Goal: Book appointment/travel/reservation

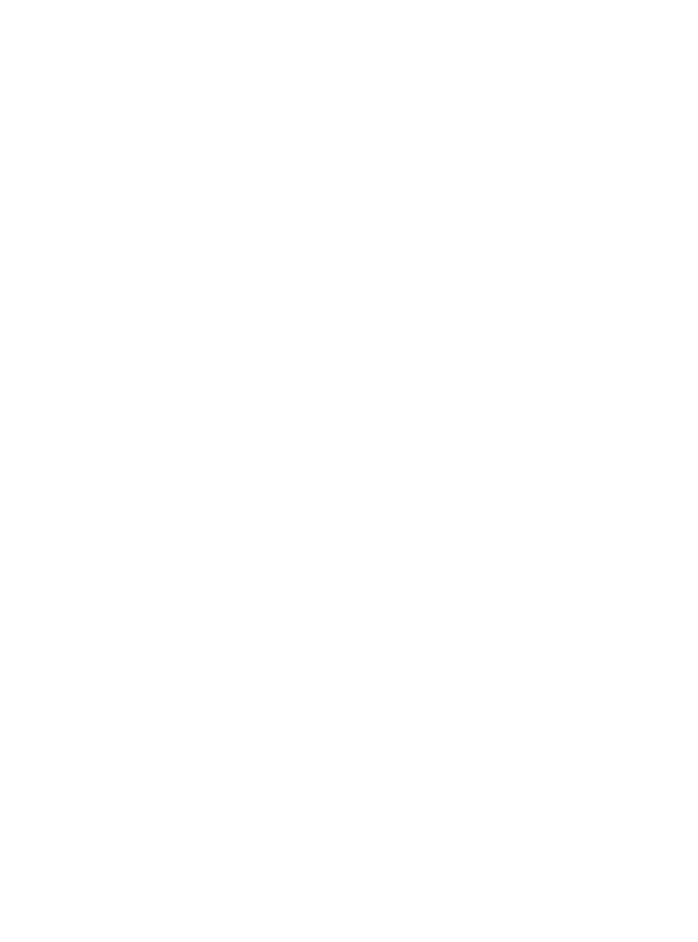
click at [462, 476] on div "Südtirol Euer Erlebnisreich" at bounding box center [429, 434] width 147 height 83
click at [449, 365] on link "Alle Familienhotels auf einen Blick" at bounding box center [350, 371] width 238 height 13
click at [74, 680] on h4 "Familienhotel Huber ****ˢ" at bounding box center [187, 691] width 273 height 22
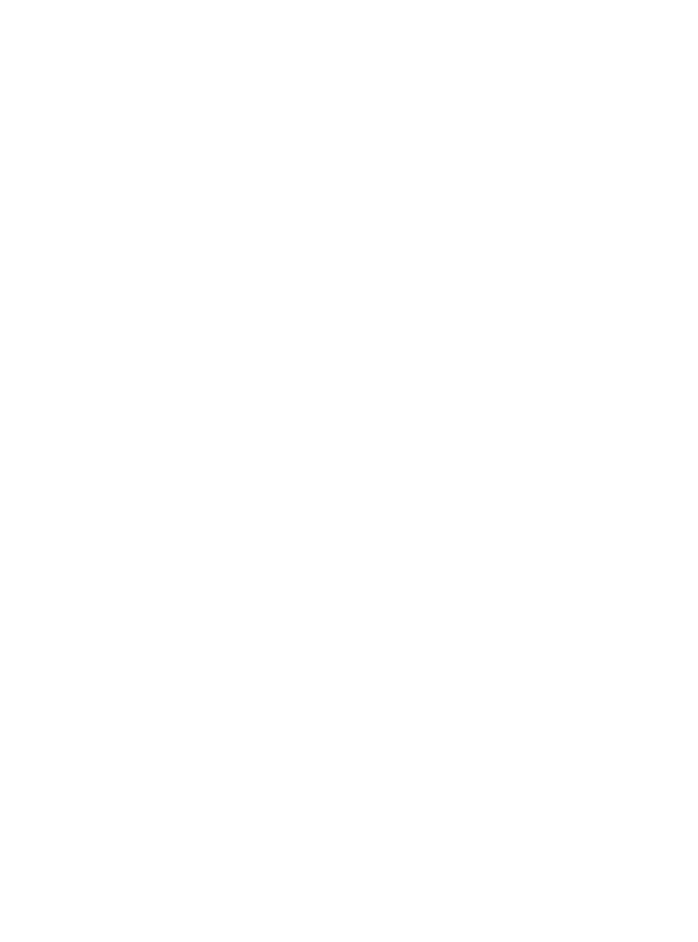
scroll to position [255, 0]
click at [90, 228] on span "Anreise" at bounding box center [67, 222] width 49 height 12
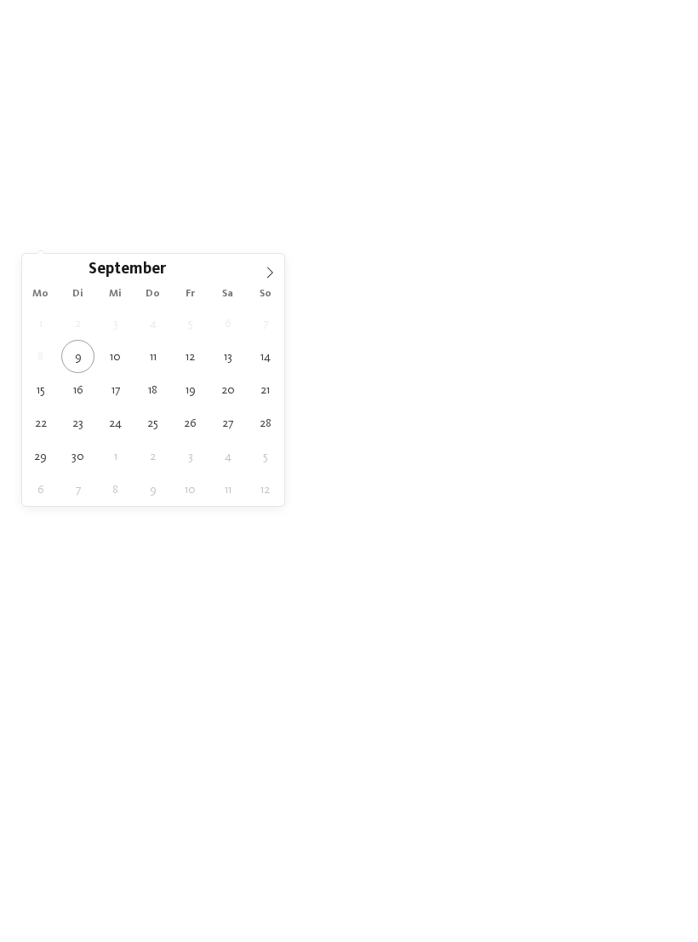
click at [276, 273] on span at bounding box center [269, 268] width 29 height 29
type div "02.10.2025"
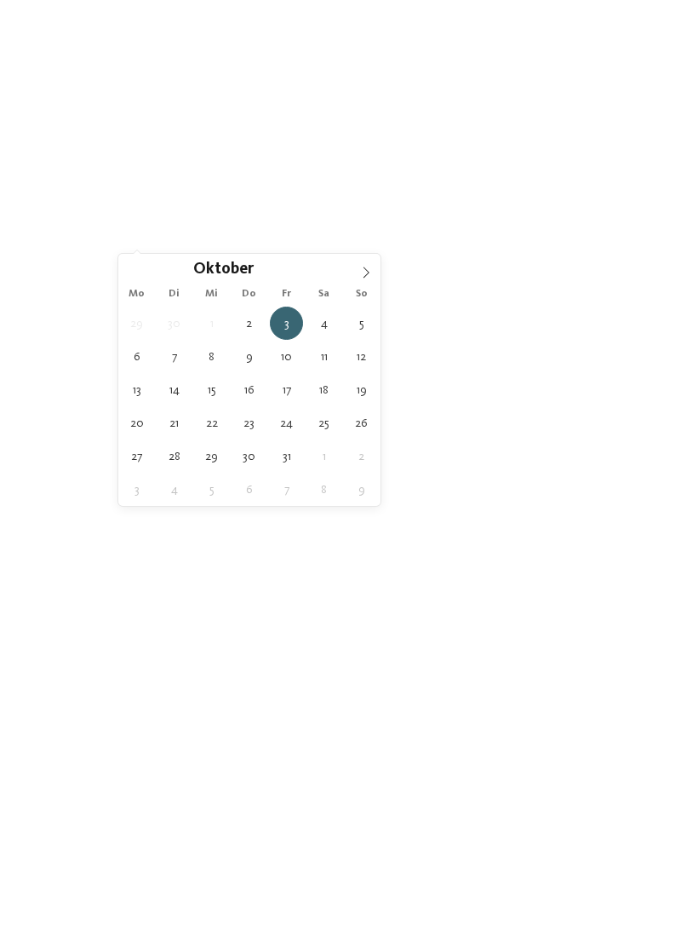
type div "05.10.2025"
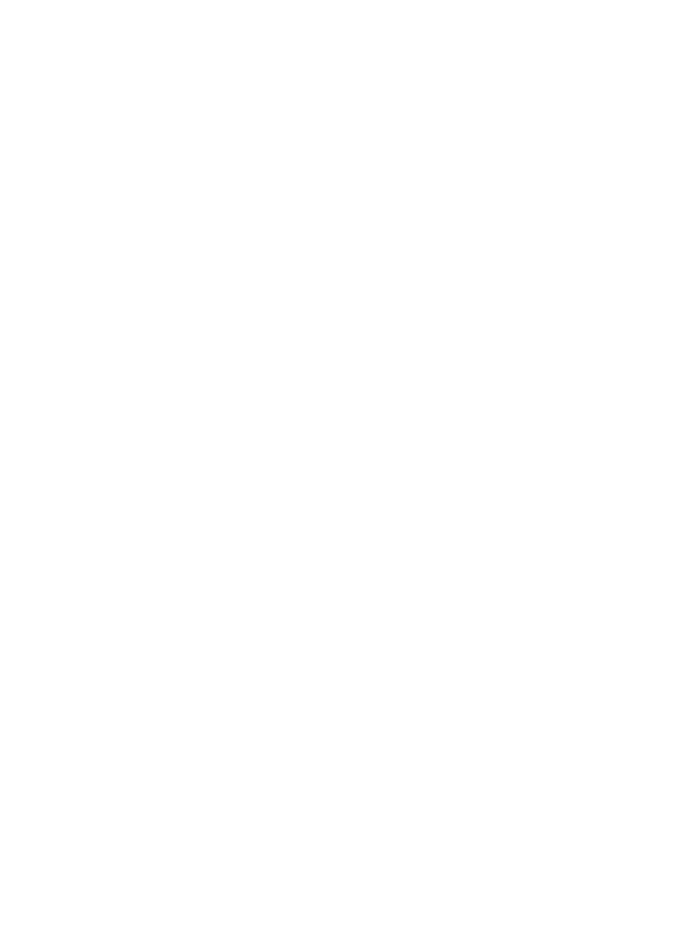
click at [653, 295] on icon at bounding box center [664, 310] width 37 height 30
click at [281, 228] on span "Region" at bounding box center [260, 222] width 49 height 12
click at [452, 378] on div at bounding box center [451, 386] width 17 height 17
click at [411, 565] on div "übernehmen" at bounding box center [348, 582] width 221 height 34
click at [640, 236] on link "Hotel finden" at bounding box center [630, 221] width 91 height 30
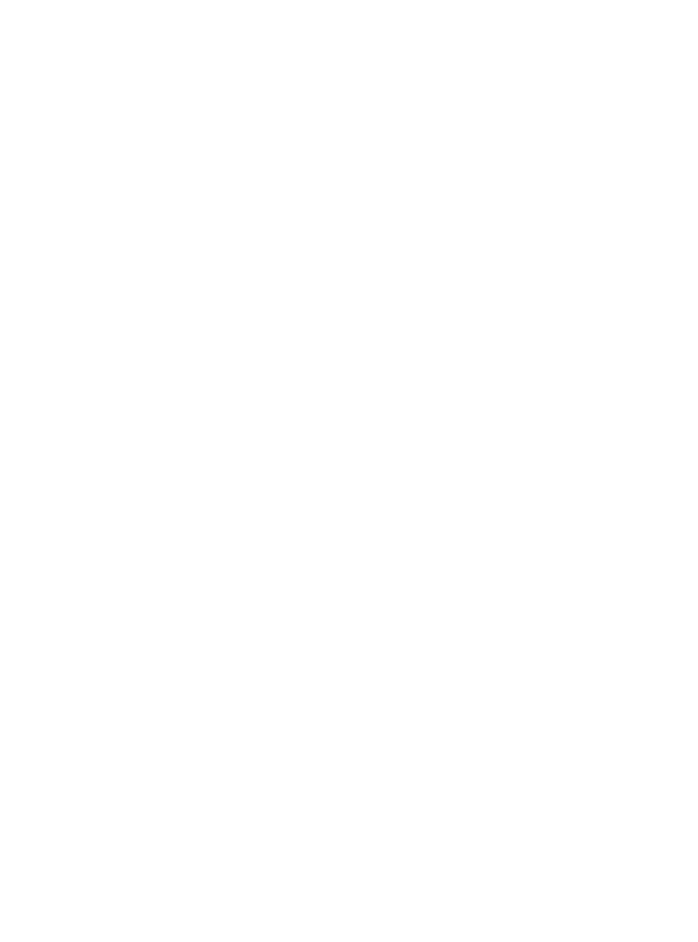
scroll to position [0, 0]
click at [621, 243] on h4 "Falkensteiner Family Resort Lido ****ˢ" at bounding box center [511, 265] width 273 height 45
